Goal: Task Accomplishment & Management: Use online tool/utility

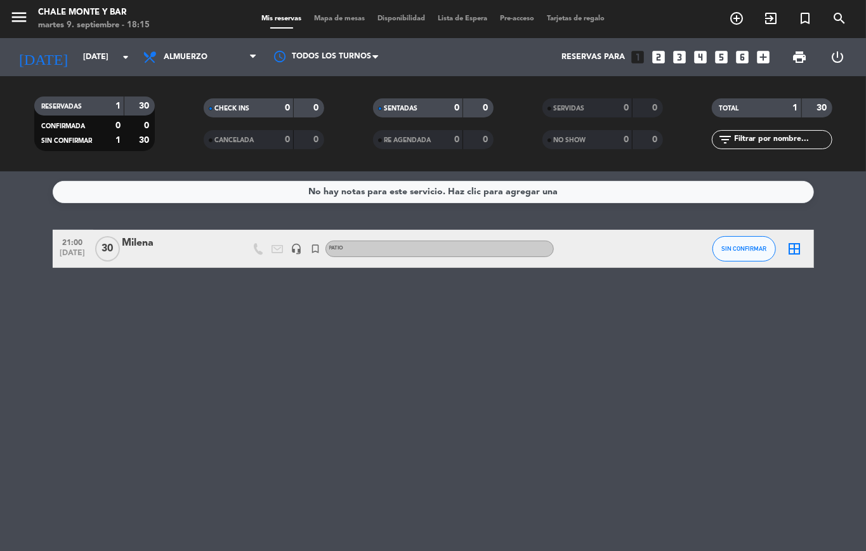
click at [798, 250] on icon "border_all" at bounding box center [794, 248] width 15 height 15
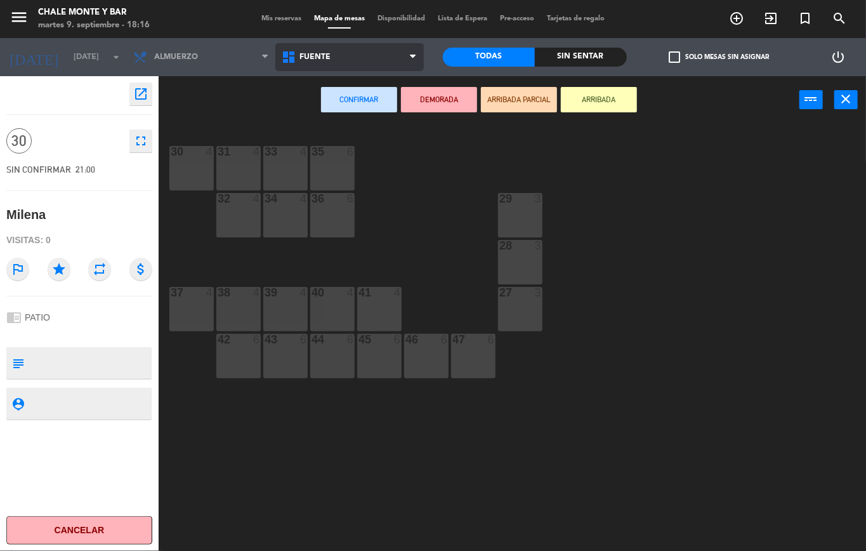
click at [287, 65] on span "FUENTE" at bounding box center [349, 57] width 148 height 28
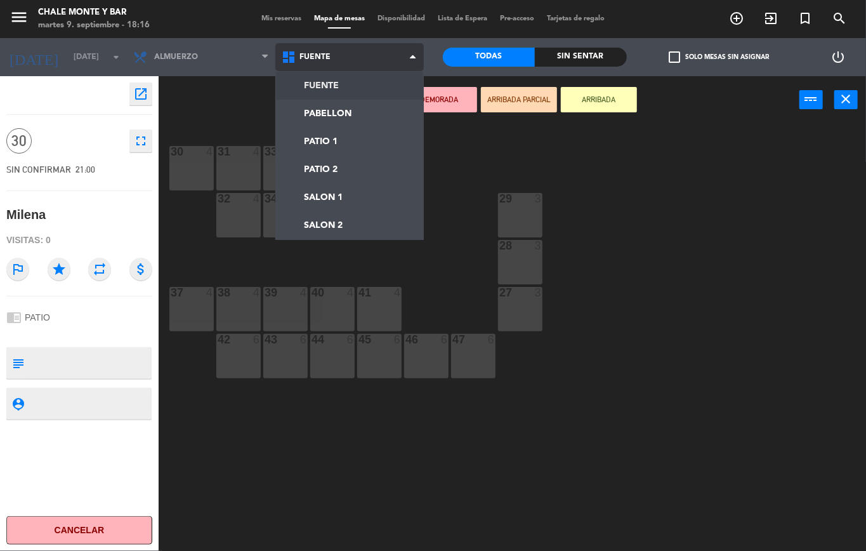
click at [287, 65] on span "FUENTE" at bounding box center [349, 57] width 148 height 28
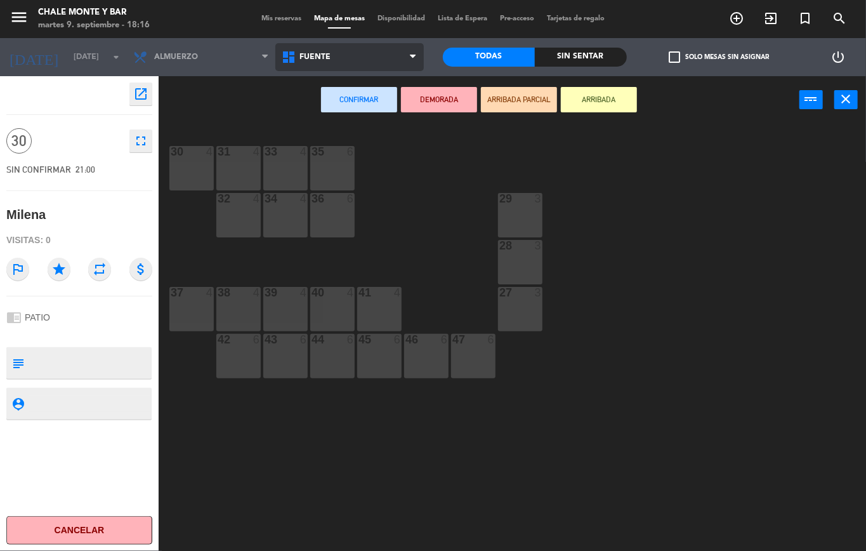
click at [287, 65] on span "FUENTE" at bounding box center [349, 57] width 148 height 28
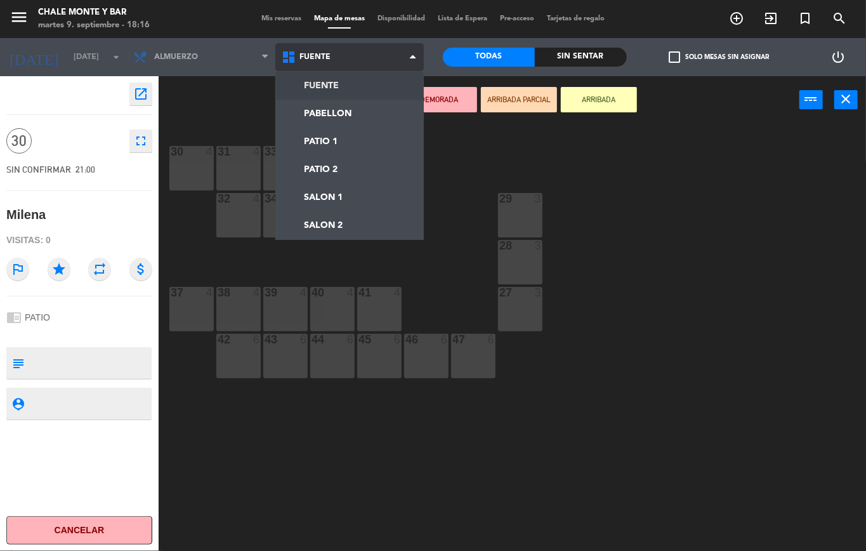
click at [320, 91] on ng-component "menu Chale Monte y Bar [DATE] 9. septiembre - 18:16 Mis reservas Mapa de mesas …" at bounding box center [433, 275] width 866 height 551
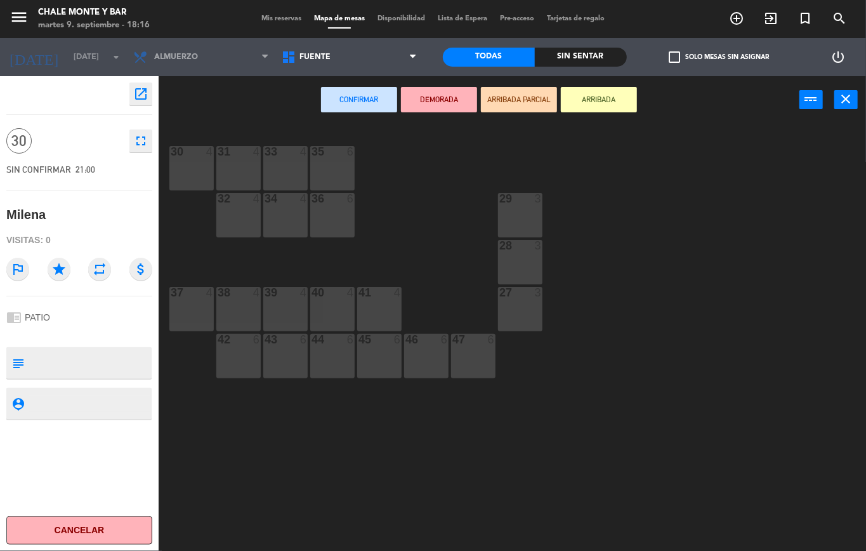
click at [244, 348] on div "42 6" at bounding box center [238, 356] width 44 height 44
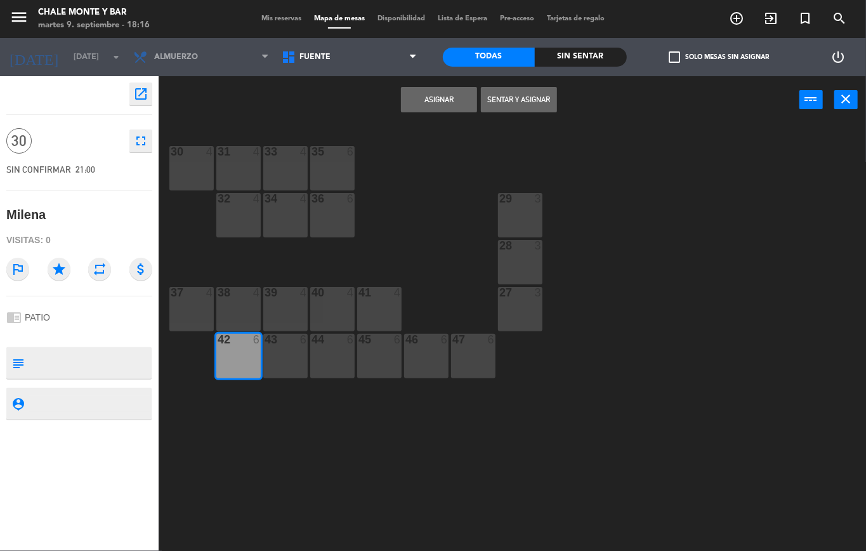
click at [429, 98] on button "Asignar" at bounding box center [439, 99] width 76 height 25
